Goal: Find specific page/section: Find specific page/section

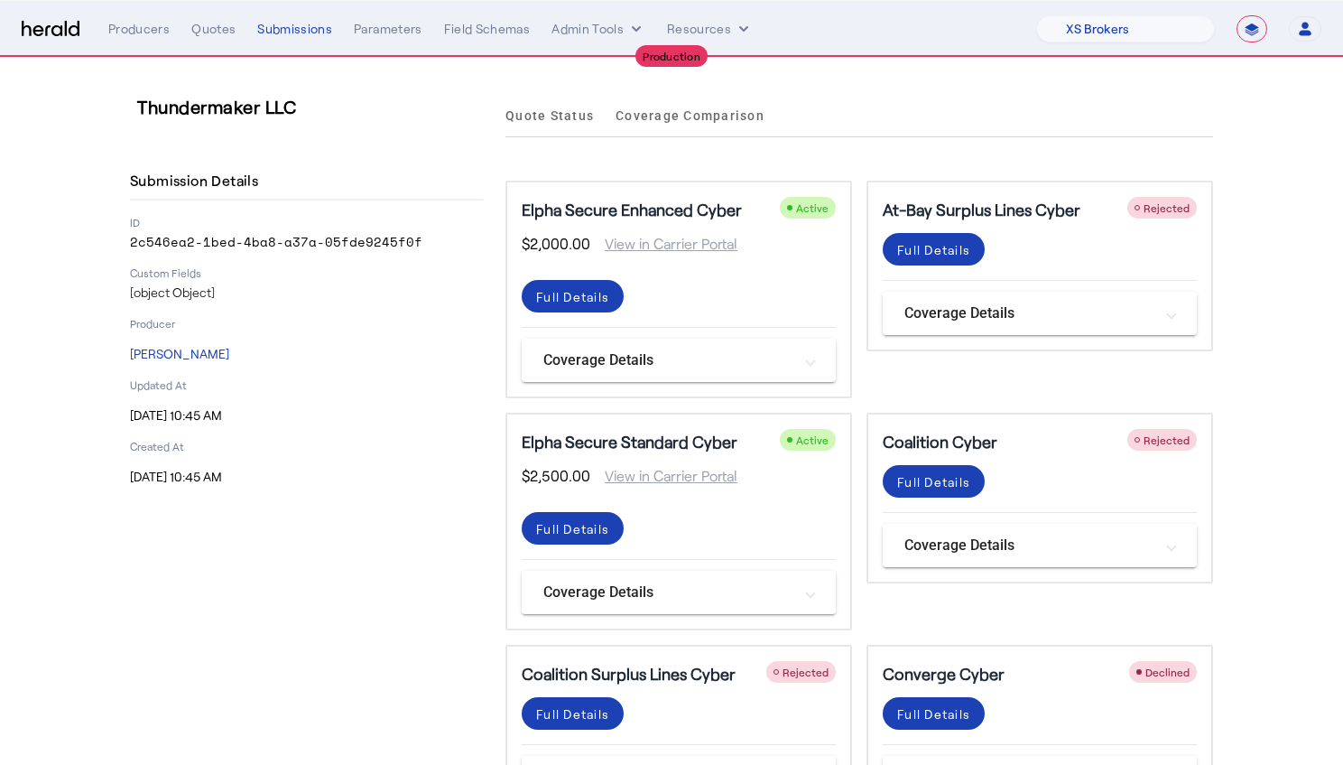
select select "pfm_xsxs_xsbrokers"
select select "**********"
click at [1110, 19] on select "1Fort Affinity Risk [PERSON_NAME] [PERSON_NAME] CRC Campus Coverage Citadel Fif…" at bounding box center [1125, 28] width 179 height 27
select select "pfm_z9k1_growthmill"
click at [1036, 15] on select "1Fort Affinity Risk [PERSON_NAME] [PERSON_NAME] CRC Campus Coverage Citadel Fif…" at bounding box center [1125, 28] width 179 height 27
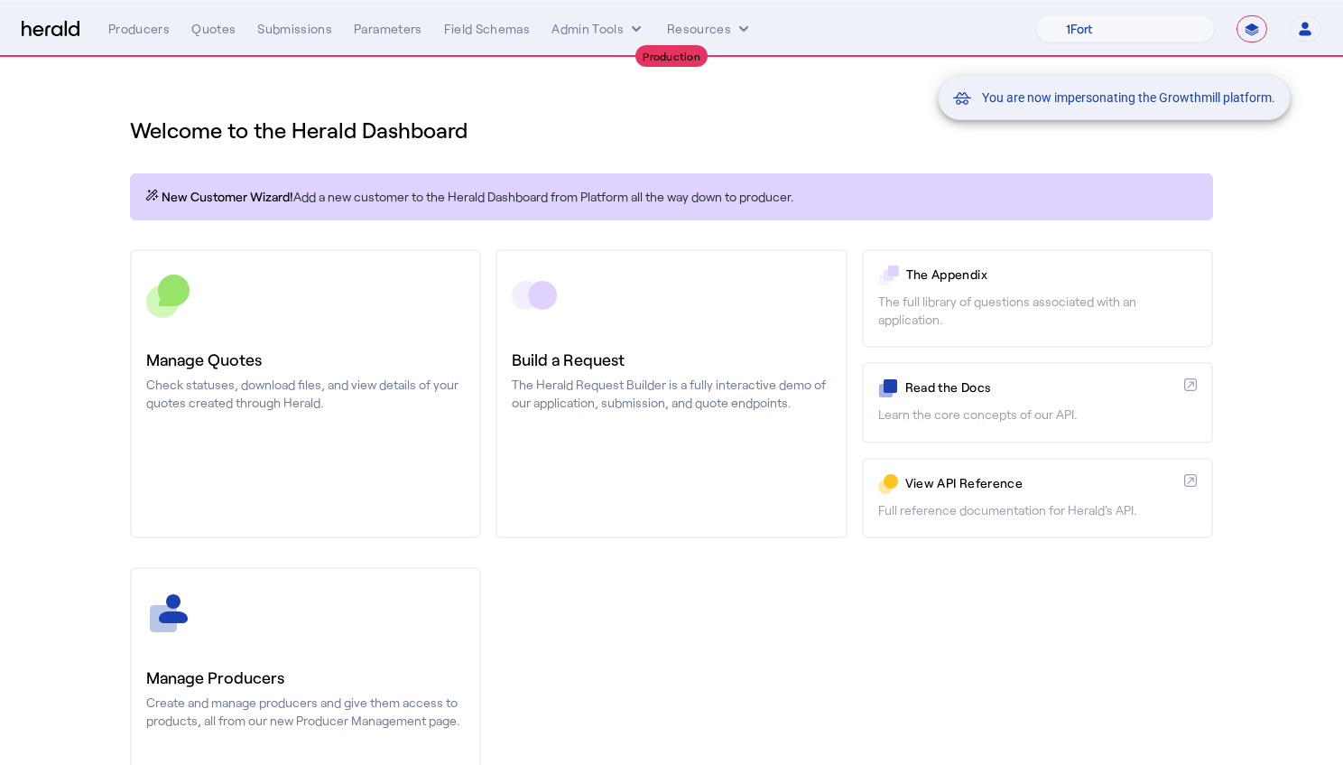
click at [117, 37] on div "You are now impersonating the Growthmill platform." at bounding box center [671, 382] width 1343 height 765
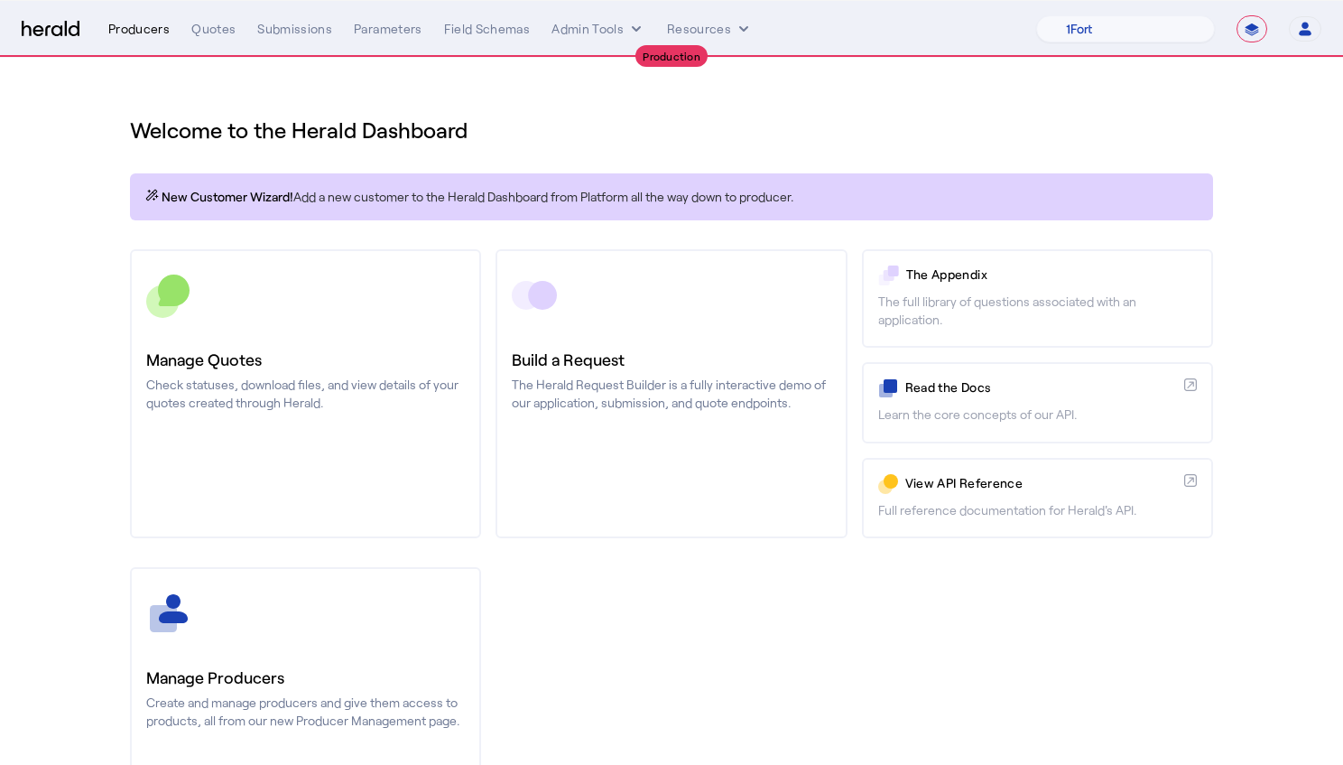
click at [125, 33] on div "Producers" at bounding box center [138, 29] width 61 height 18
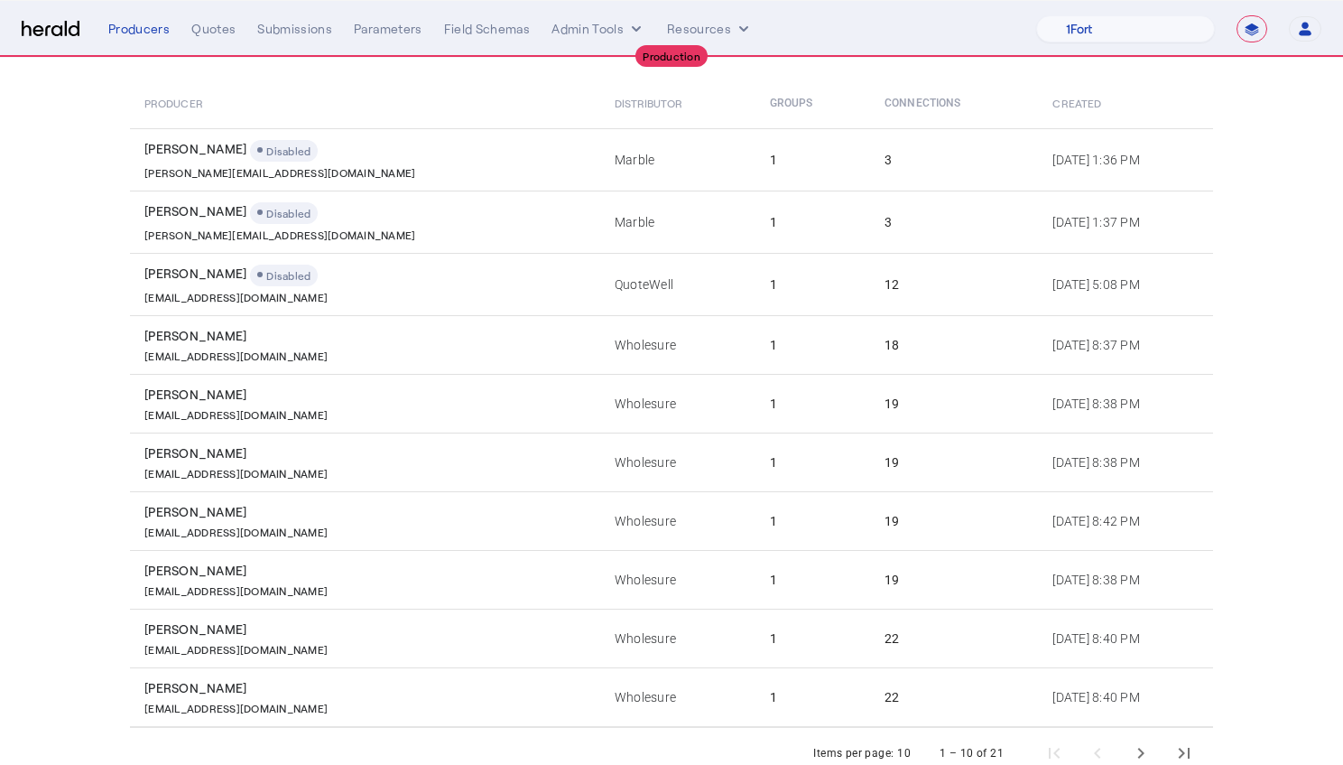
scroll to position [193, 0]
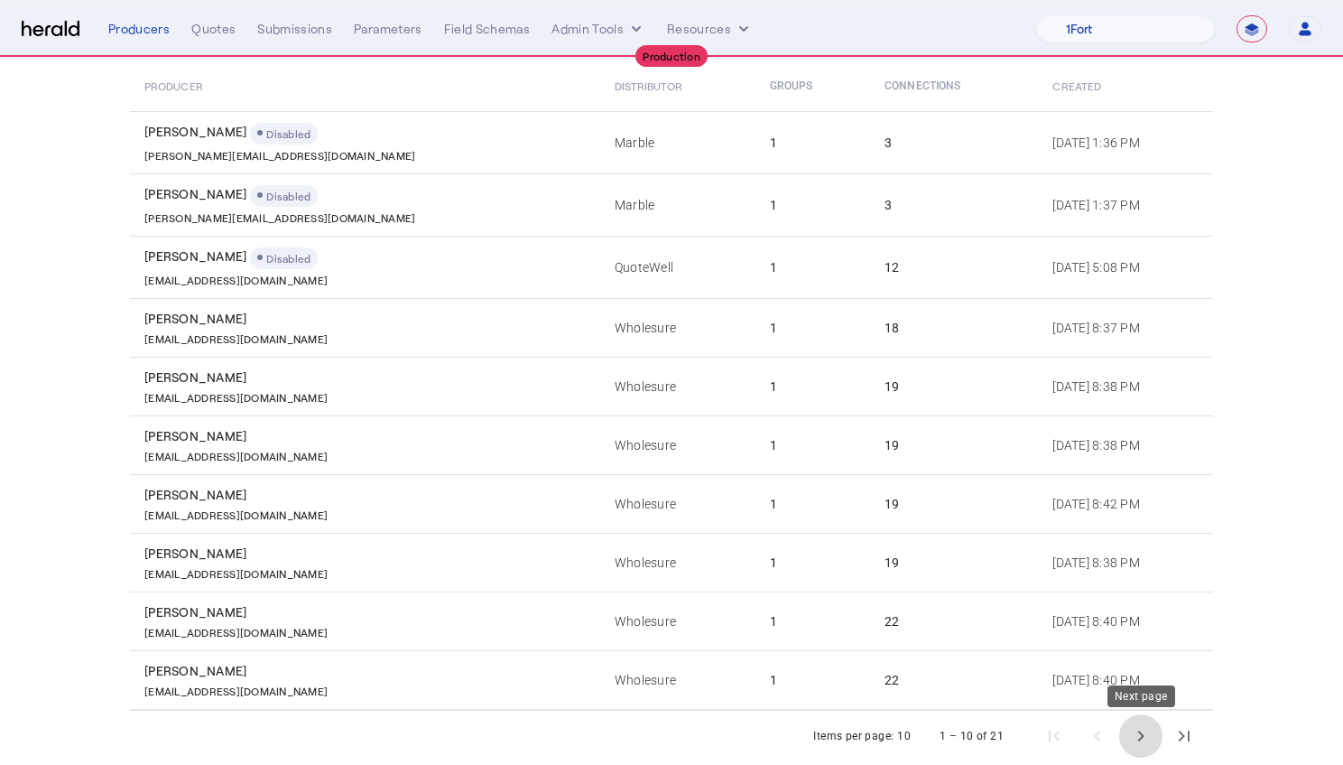
click at [1149, 734] on span "Next page" at bounding box center [1140, 735] width 43 height 43
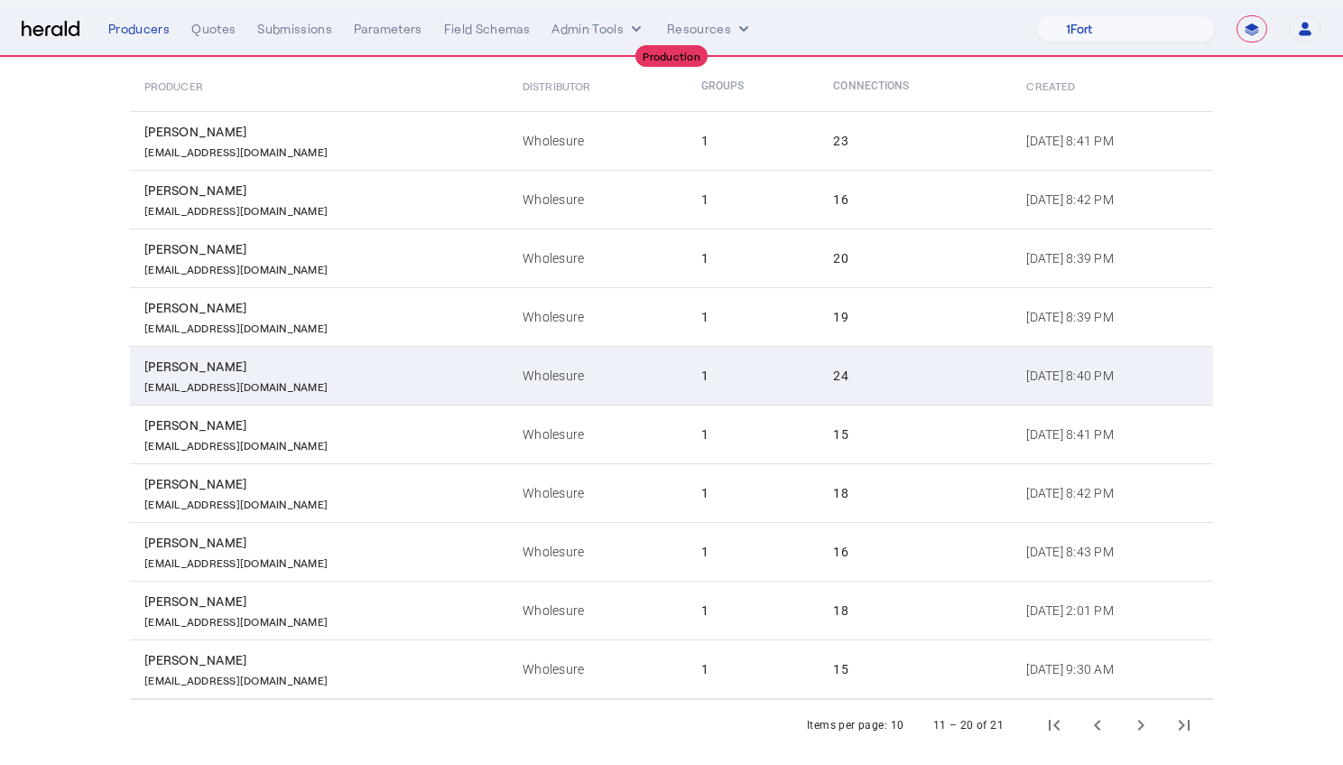
click at [186, 361] on div "[PERSON_NAME]" at bounding box center [322, 366] width 357 height 18
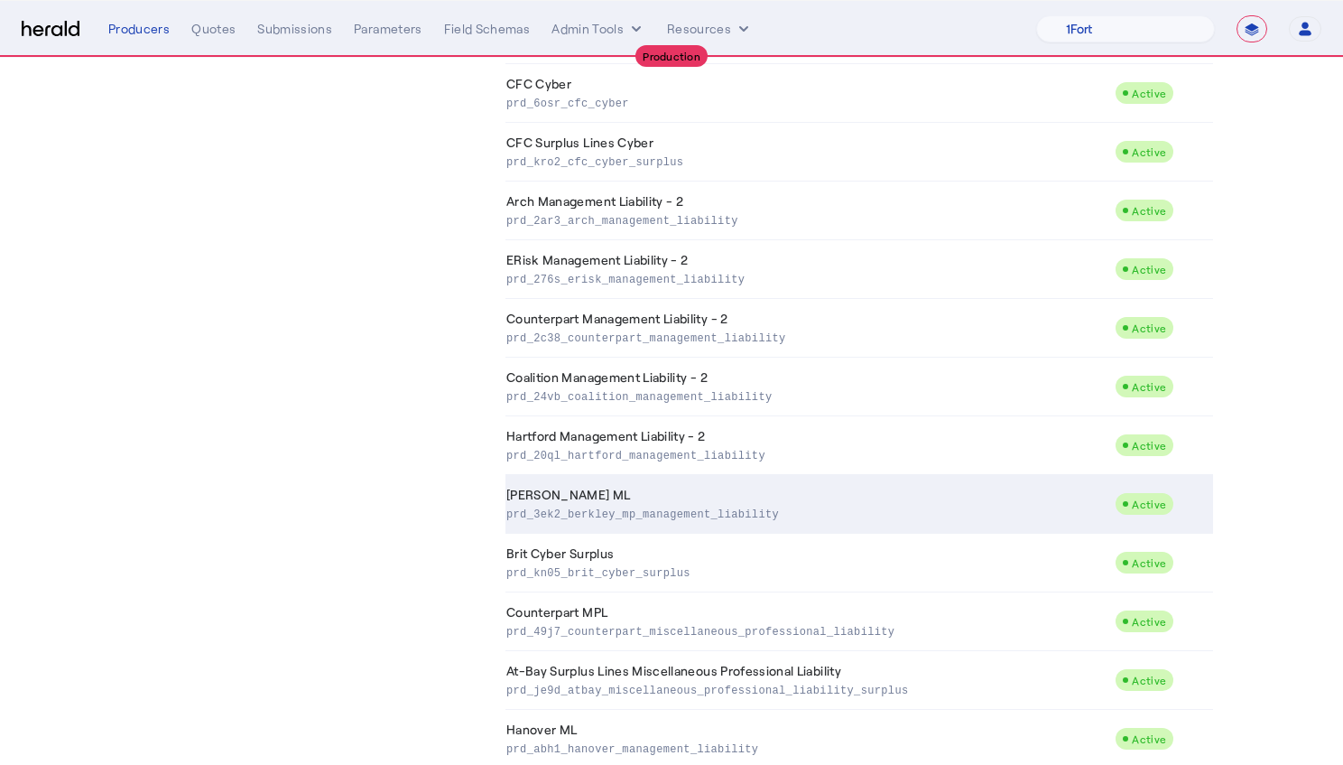
scroll to position [959, 0]
